Goal: Task Accomplishment & Management: Use online tool/utility

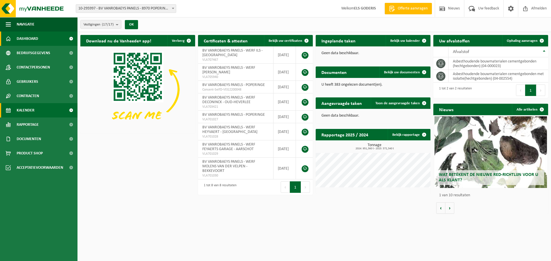
click at [53, 111] on link "Kalender" at bounding box center [39, 110] width 78 height 14
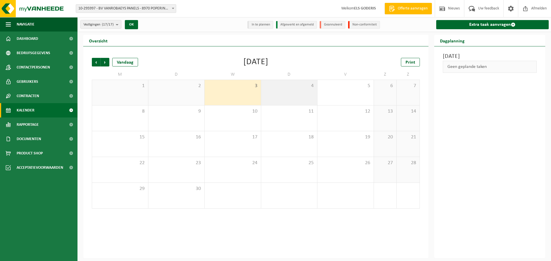
click at [268, 91] on div "4" at bounding box center [289, 92] width 56 height 25
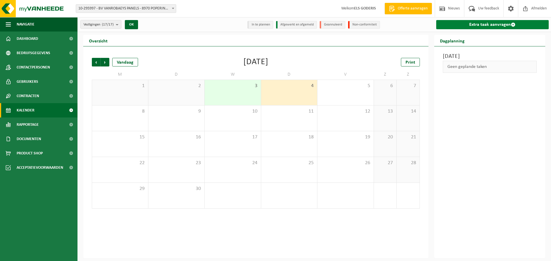
click at [482, 26] on link "Extra taak aanvragen" at bounding box center [492, 24] width 113 height 9
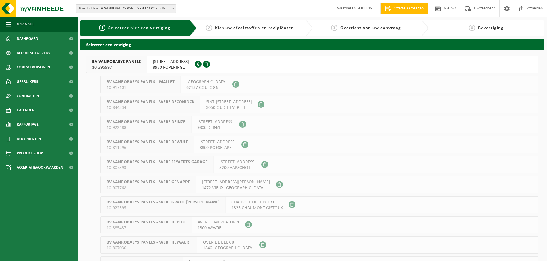
click at [123, 61] on span "BV VANROBAEYS PANELS" at bounding box center [116, 62] width 49 height 6
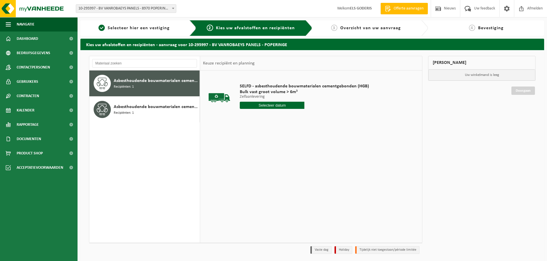
click at [146, 90] on div "Asbesthoudende bouwmaterialen cementgebonden (hechtgebonden) Recipiënten: 1" at bounding box center [156, 83] width 84 height 17
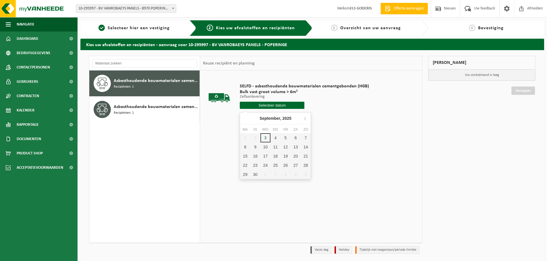
click at [282, 106] on input "text" at bounding box center [272, 105] width 65 height 7
click at [275, 139] on div "4" at bounding box center [275, 137] width 10 height 9
type input "Van [DATE]"
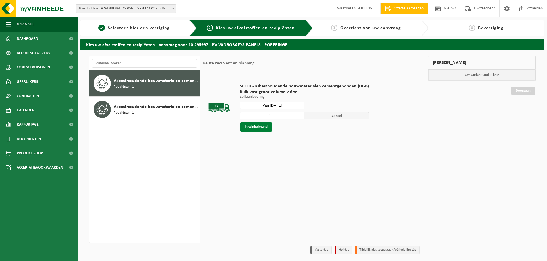
click at [264, 126] on button "In winkelmand" at bounding box center [256, 127] width 32 height 9
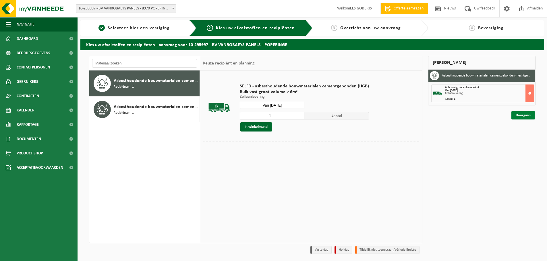
click at [516, 115] on link "Doorgaan" at bounding box center [523, 115] width 24 height 8
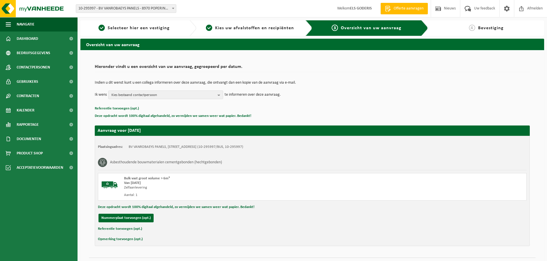
click at [127, 228] on button "Referentie toevoegen (opt.)" at bounding box center [120, 229] width 44 height 7
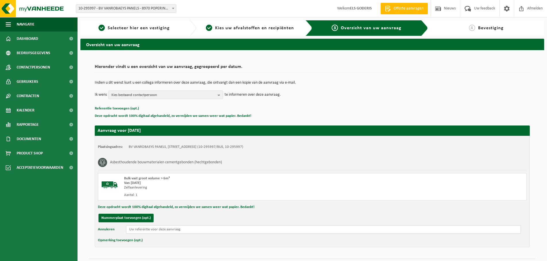
click at [148, 231] on input "text" at bounding box center [323, 230] width 395 height 9
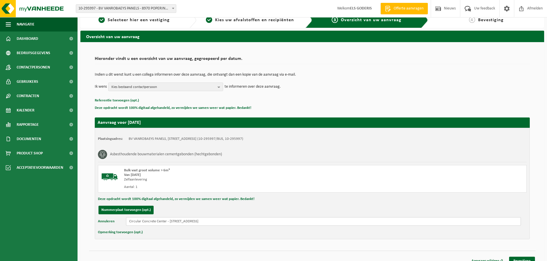
scroll to position [15, 0]
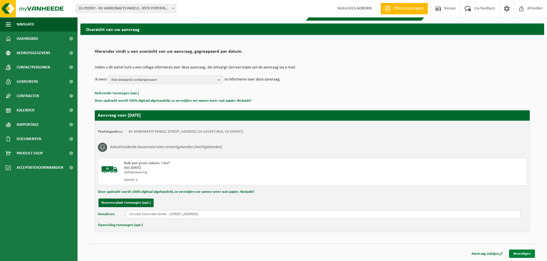
type input "Circular Concrete Center - [STREET_ADDRESS]"
click at [527, 253] on link "Bevestigen" at bounding box center [522, 254] width 26 height 8
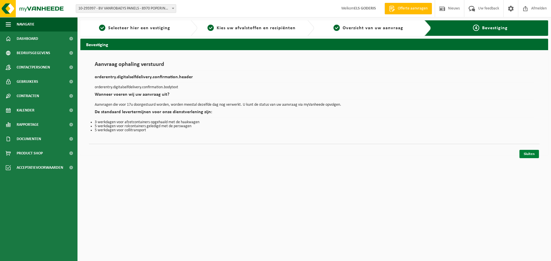
click at [526, 153] on link "Sluiten" at bounding box center [530, 154] width 20 height 8
